Goal: Information Seeking & Learning: Learn about a topic

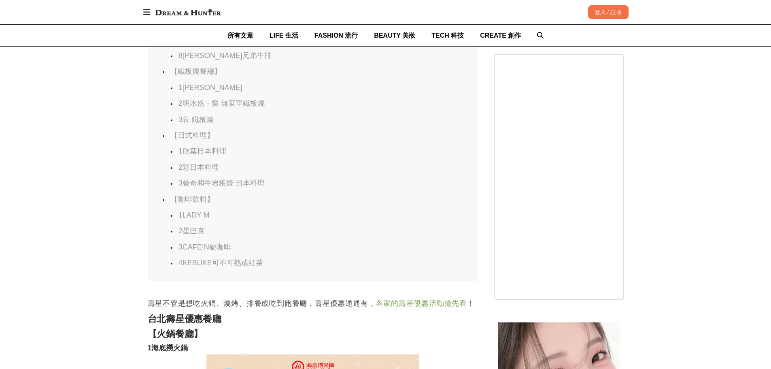
scroll to position [1134, 0]
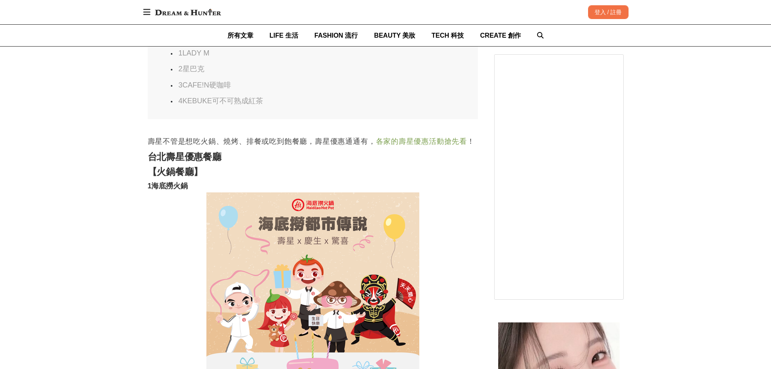
click at [170, 261] on p at bounding box center [313, 298] width 330 height 213
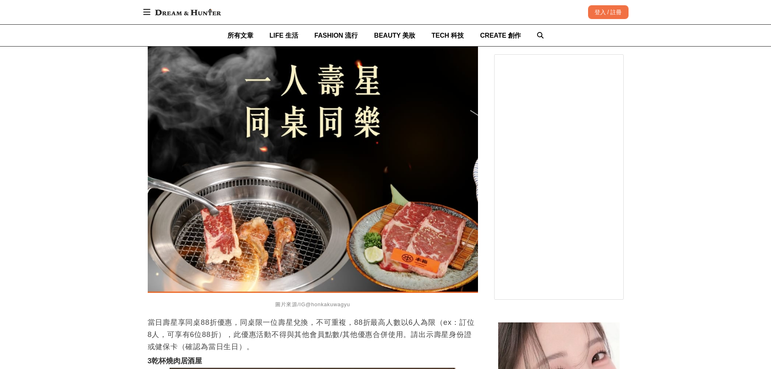
scroll to position [5101, 0]
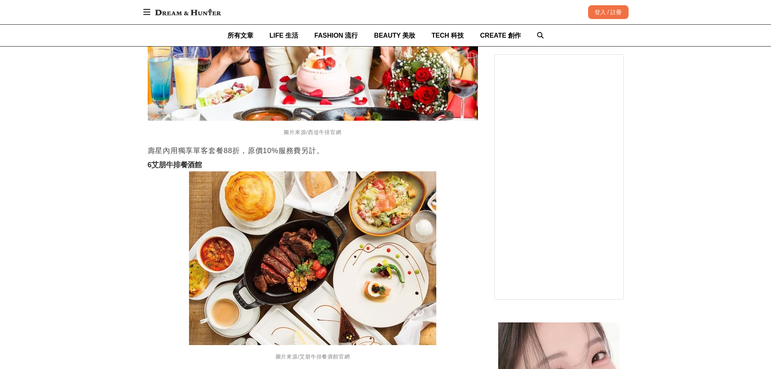
scroll to position [9595, 0]
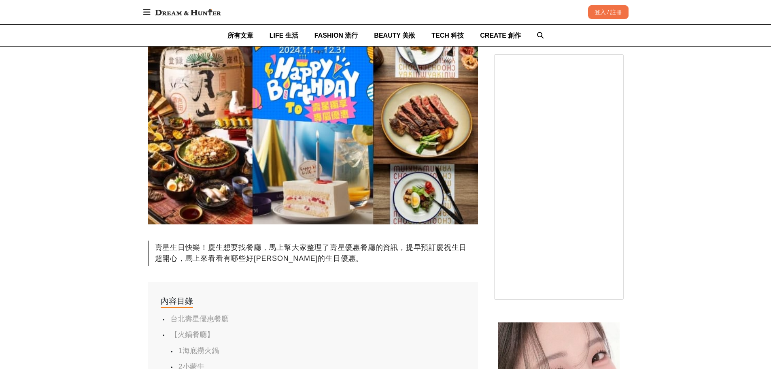
scroll to position [0, 0]
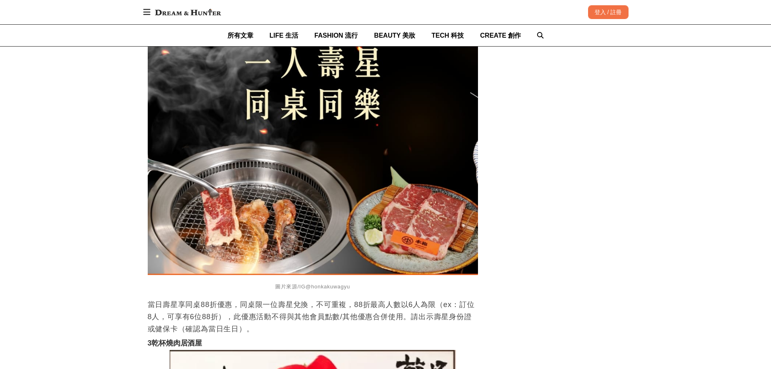
scroll to position [5166, 0]
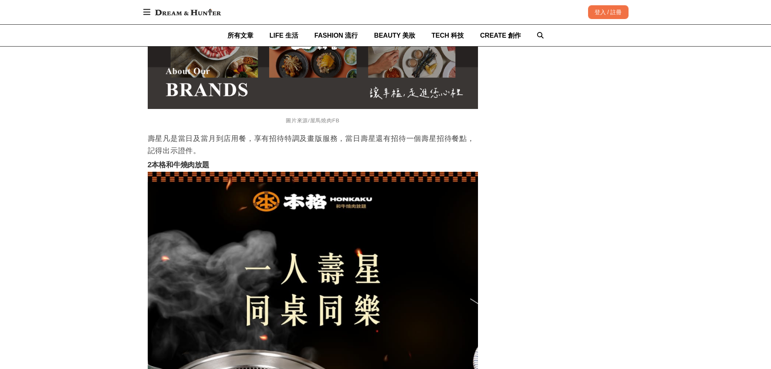
scroll to position [4963, 0]
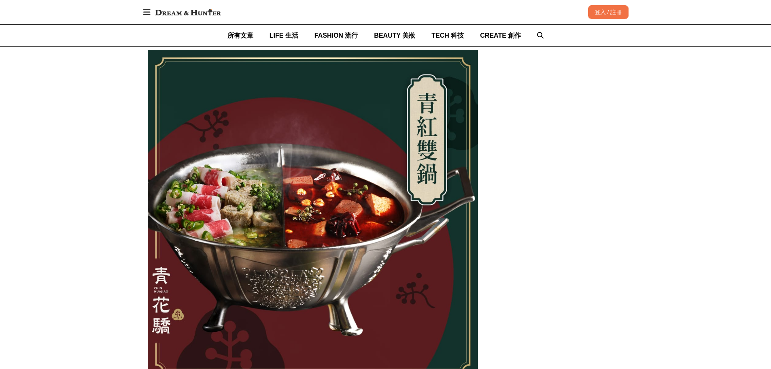
scroll to position [4032, 0]
